Goal: Information Seeking & Learning: Check status

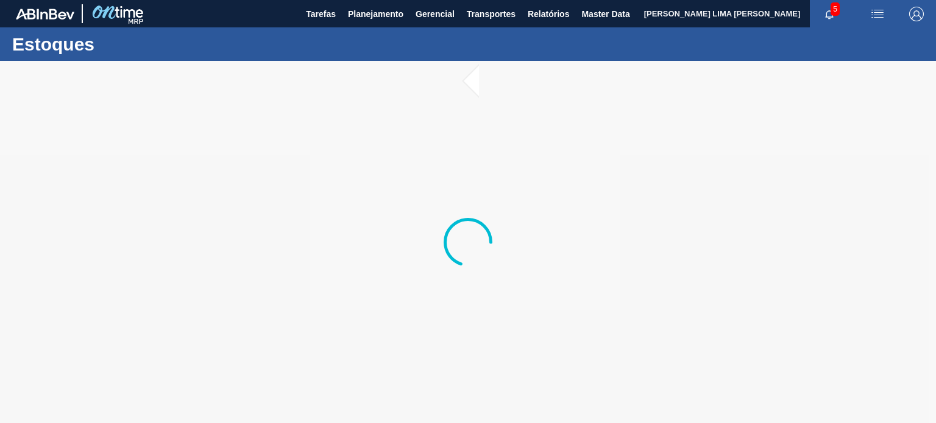
click at [563, 273] on div at bounding box center [468, 242] width 936 height 362
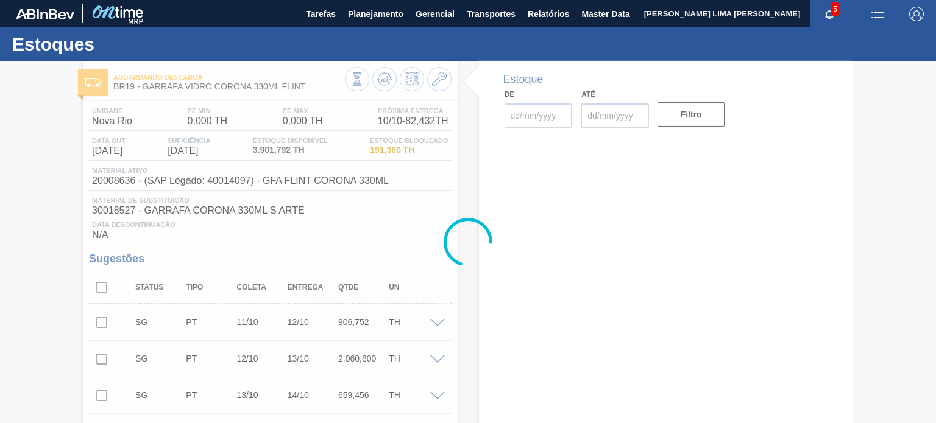
click at [163, 190] on div at bounding box center [468, 242] width 936 height 362
type input "[DATE]"
click at [130, 185] on div at bounding box center [468, 242] width 936 height 362
click at [113, 180] on div at bounding box center [468, 242] width 936 height 362
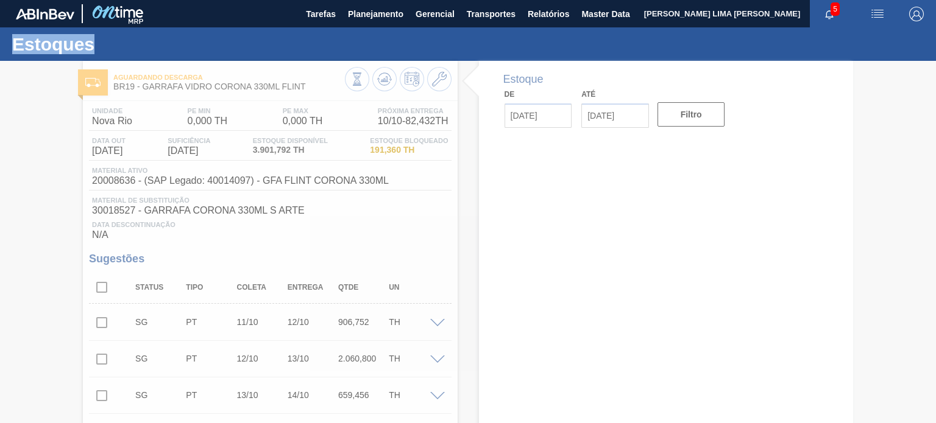
click at [113, 180] on div at bounding box center [468, 242] width 936 height 362
click at [119, 177] on div at bounding box center [468, 242] width 936 height 362
click at [122, 177] on div at bounding box center [468, 242] width 936 height 362
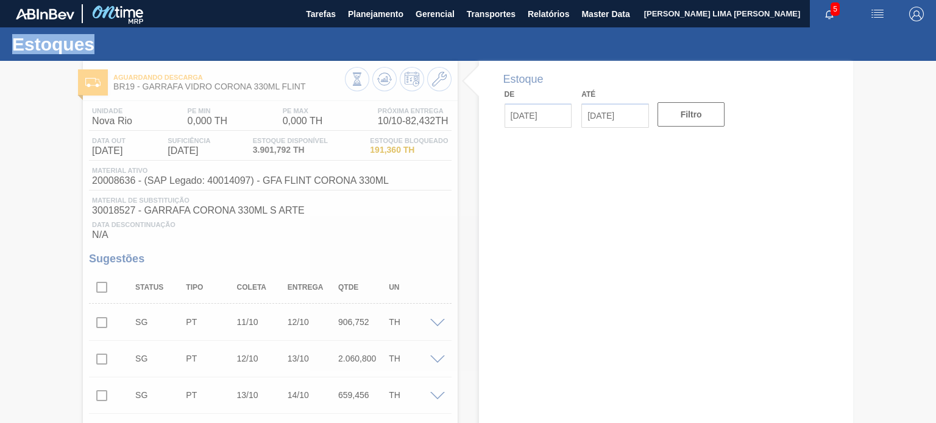
click at [122, 177] on div at bounding box center [468, 242] width 936 height 362
click at [292, 217] on div at bounding box center [468, 242] width 936 height 362
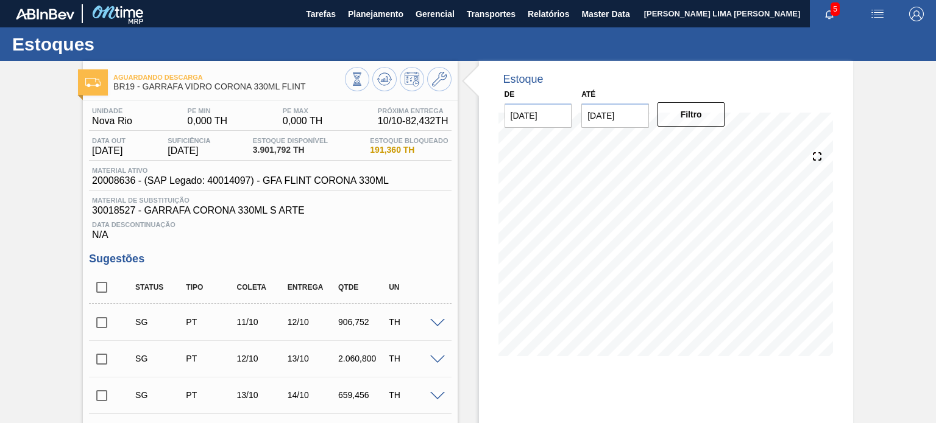
click at [127, 187] on div "Material ativo 20008636 - (SAP Legado: 40014097) - GFA FLINT CORONA 330ML" at bounding box center [270, 179] width 362 height 24
copy span "20008636"
click at [353, 77] on icon at bounding box center [356, 78] width 13 height 13
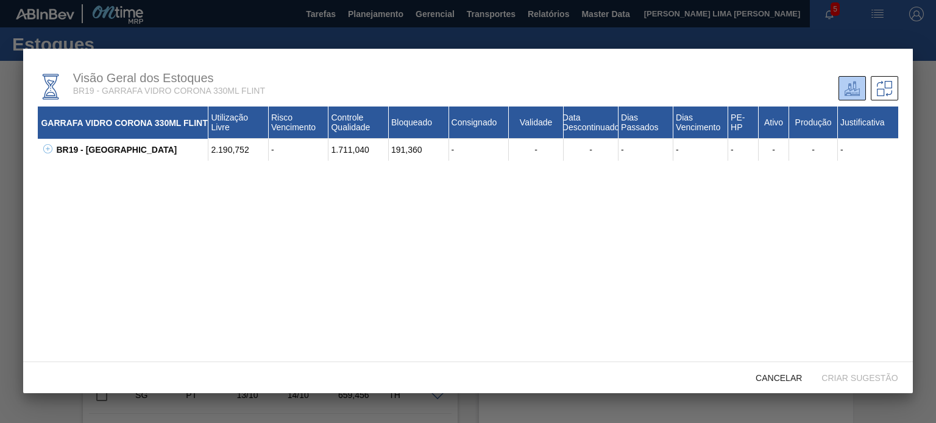
click at [49, 155] on button at bounding box center [46, 150] width 12 height 12
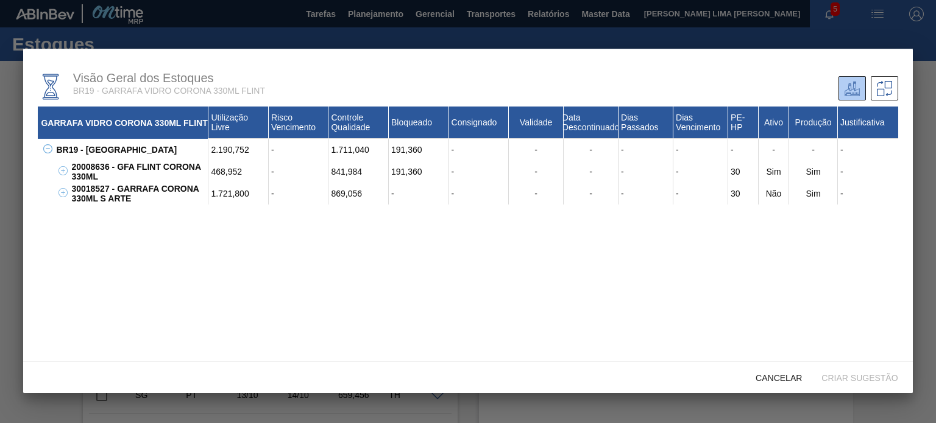
click at [95, 167] on div "20008636 - GFA FLINT CORONA 330ML" at bounding box center [138, 172] width 140 height 22
copy div "20008636"
click at [93, 191] on div "30018527 - GARRAFA CORONA 330ML S ARTE" at bounding box center [138, 194] width 140 height 22
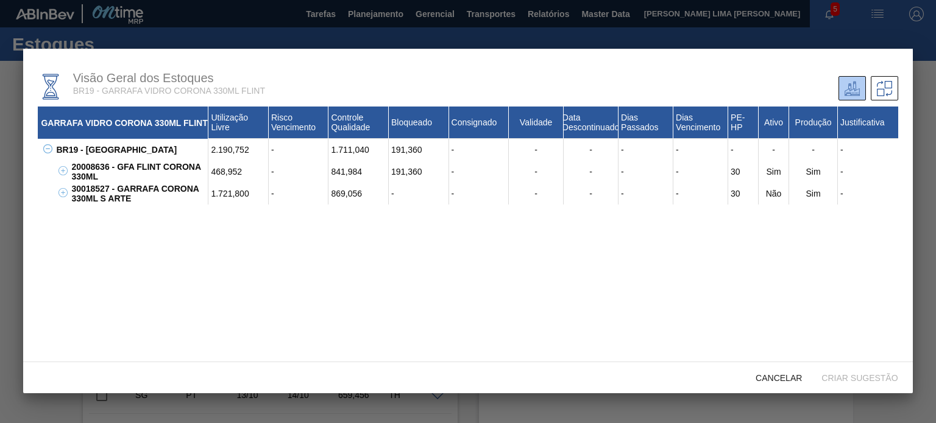
click at [93, 191] on div "30018527 - GARRAFA CORONA 330ML S ARTE" at bounding box center [138, 194] width 140 height 22
copy div "30018527"
click at [781, 377] on span "Cancelar" at bounding box center [779, 378] width 66 height 10
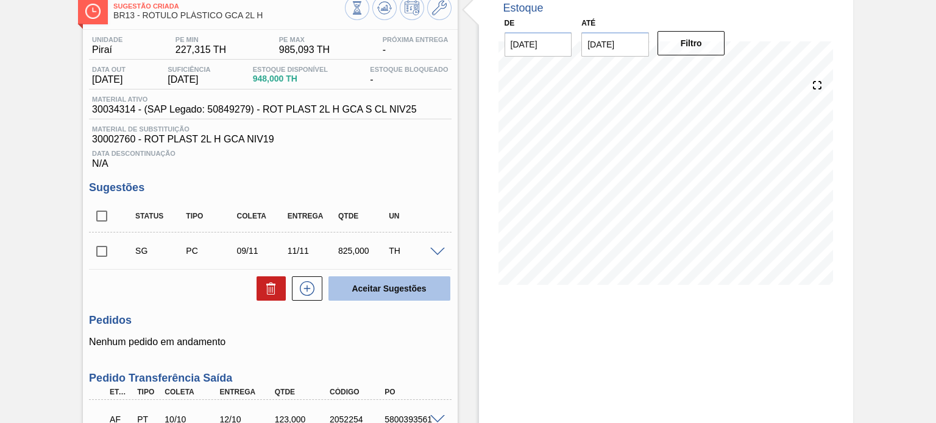
scroll to position [136, 0]
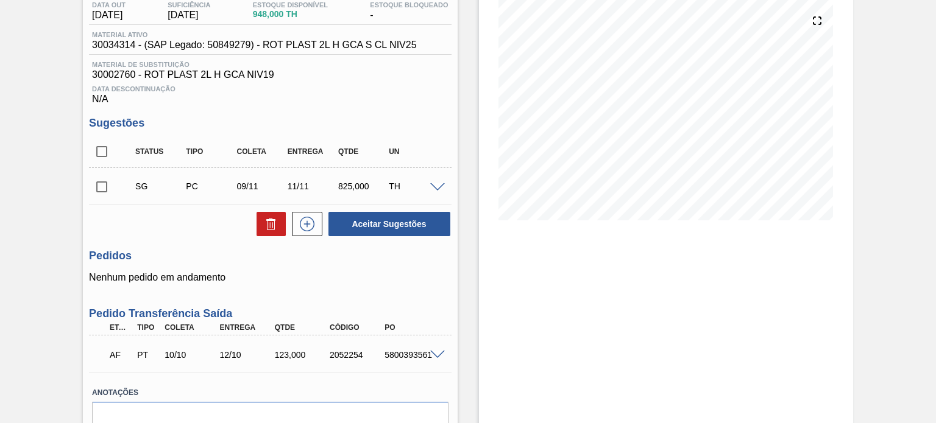
click at [97, 182] on input "checkbox" at bounding box center [102, 187] width 26 height 26
click at [390, 229] on button "Aceitar Sugestões" at bounding box center [389, 224] width 122 height 24
checkbox input "false"
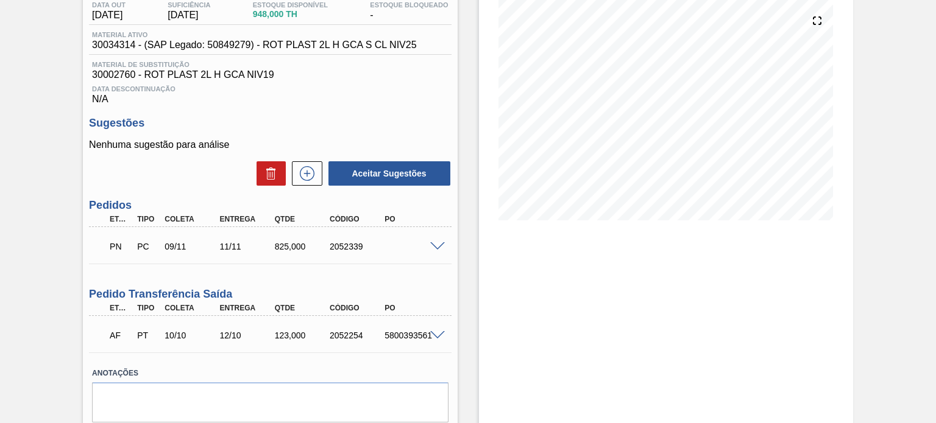
scroll to position [0, 0]
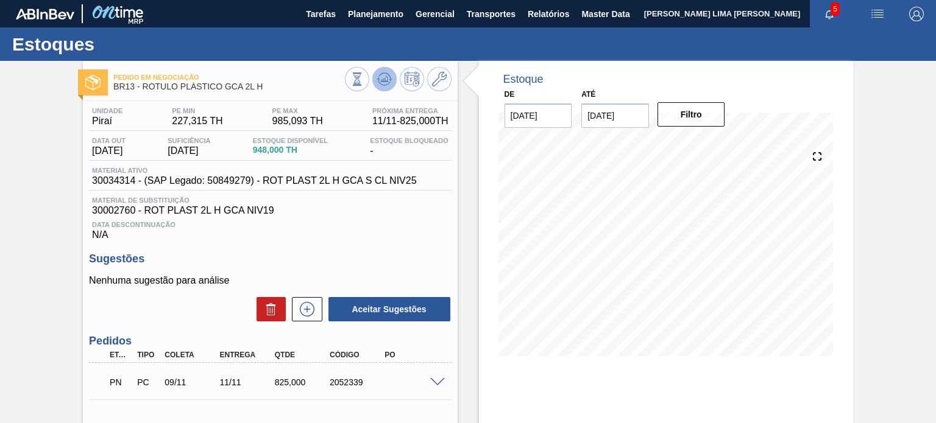
click at [385, 70] on button at bounding box center [384, 79] width 24 height 24
